Goal: Navigation & Orientation: Find specific page/section

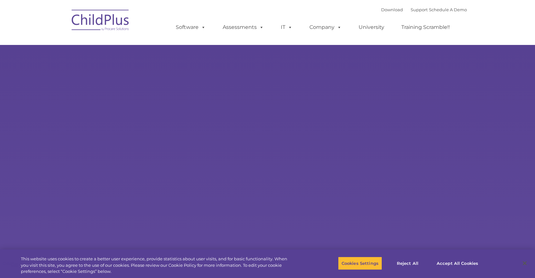
select select "MEDIUM"
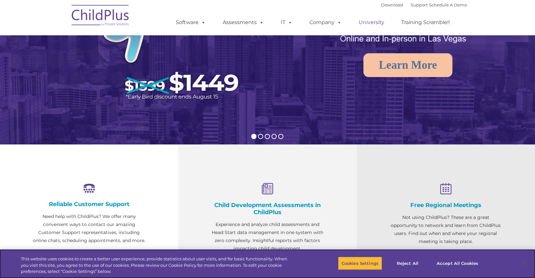
scroll to position [153, 0]
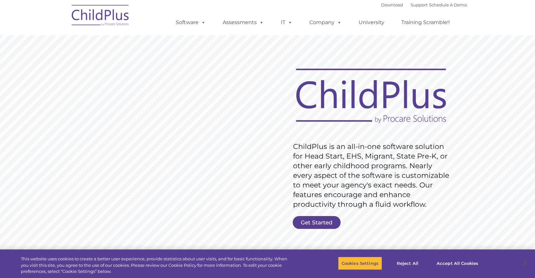
click at [116, 16] on img at bounding box center [100, 16] width 64 height 32
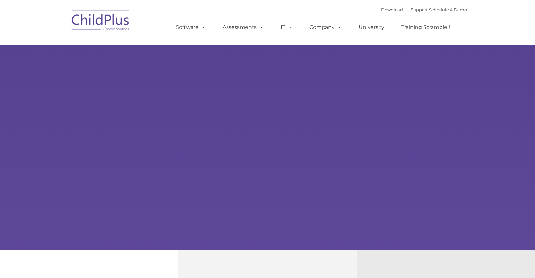
type input ""
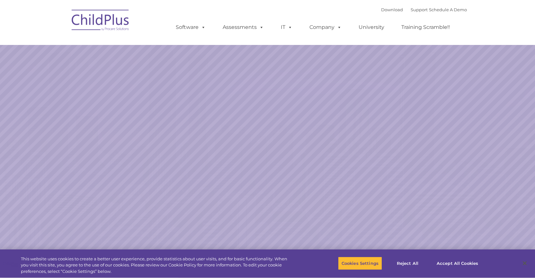
select select "MEDIUM"
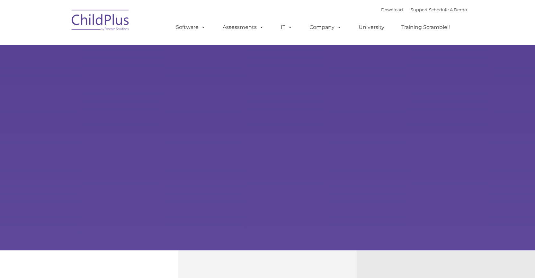
select select "MEDIUM"
